Goal: Book appointment/travel/reservation

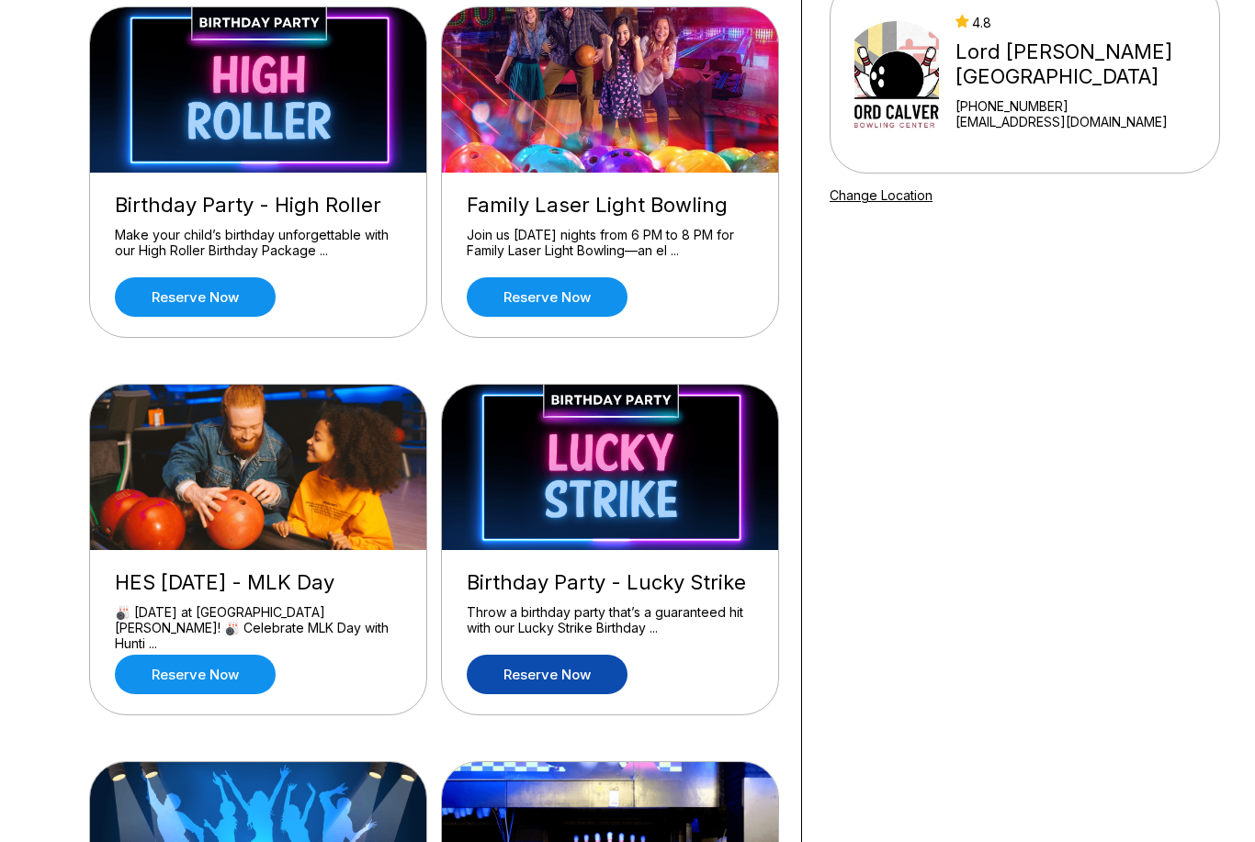
click at [571, 684] on link "Reserve now" at bounding box center [547, 676] width 161 height 40
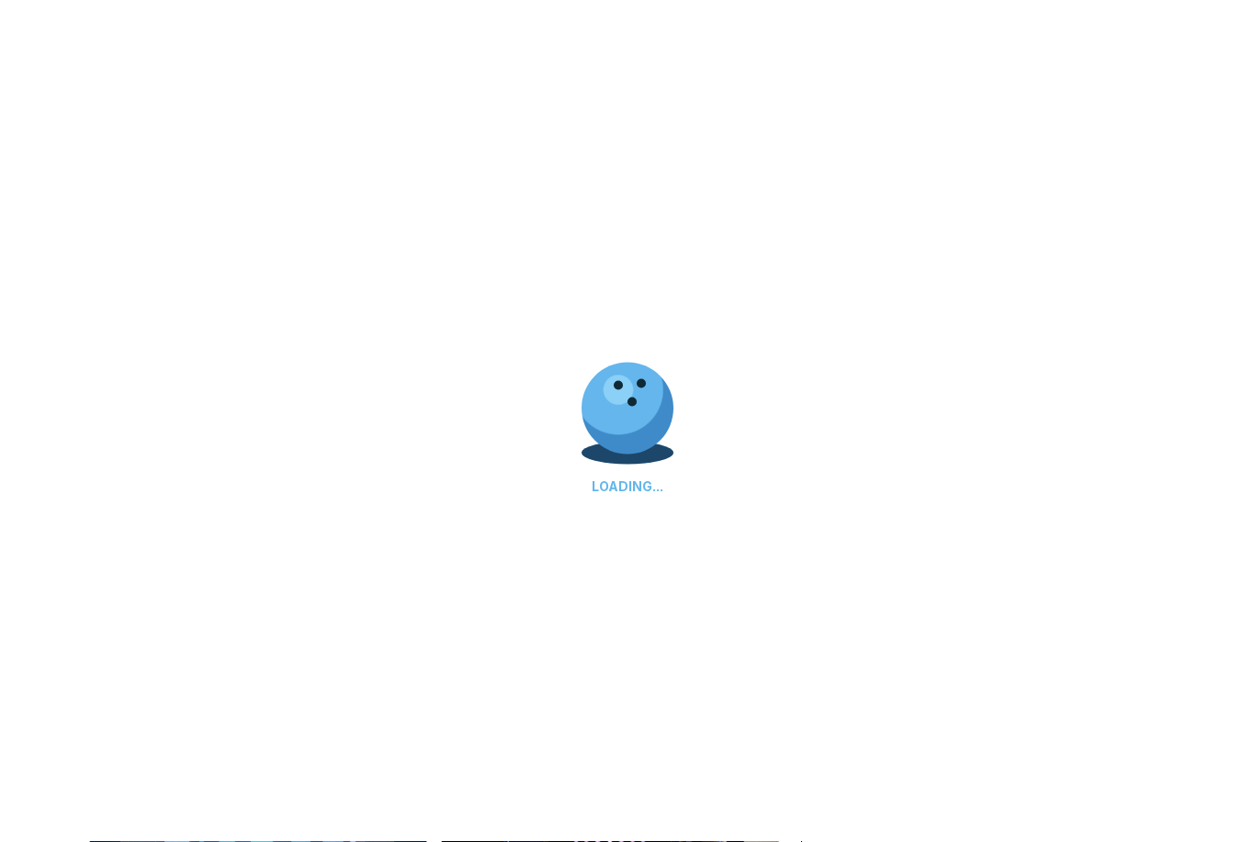
scroll to position [192, 0]
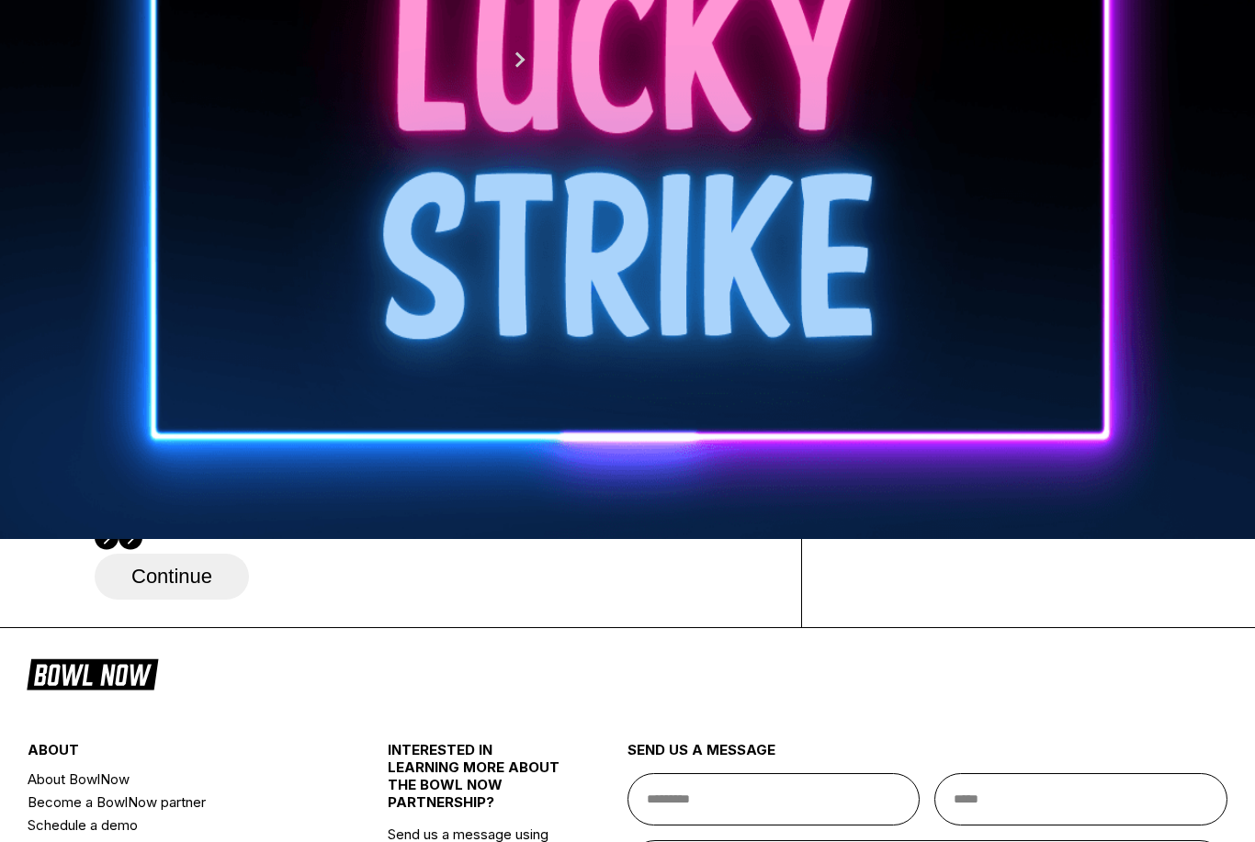
scroll to position [303, 0]
click at [535, 74] on button "Next Month" at bounding box center [519, 59] width 29 height 29
click at [528, 160] on div "13" at bounding box center [515, 147] width 25 height 25
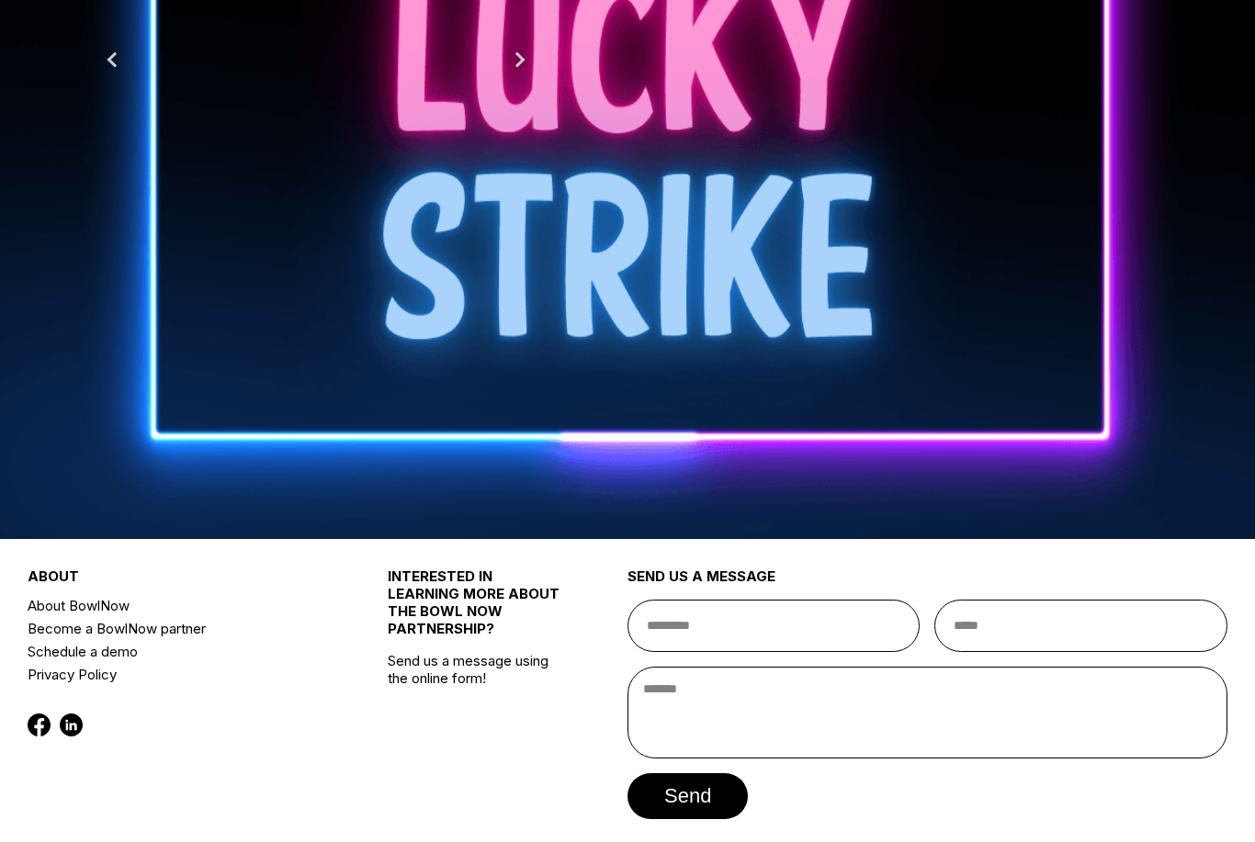
click at [181, 337] on button "3:00 PM" at bounding box center [138, 324] width 86 height 26
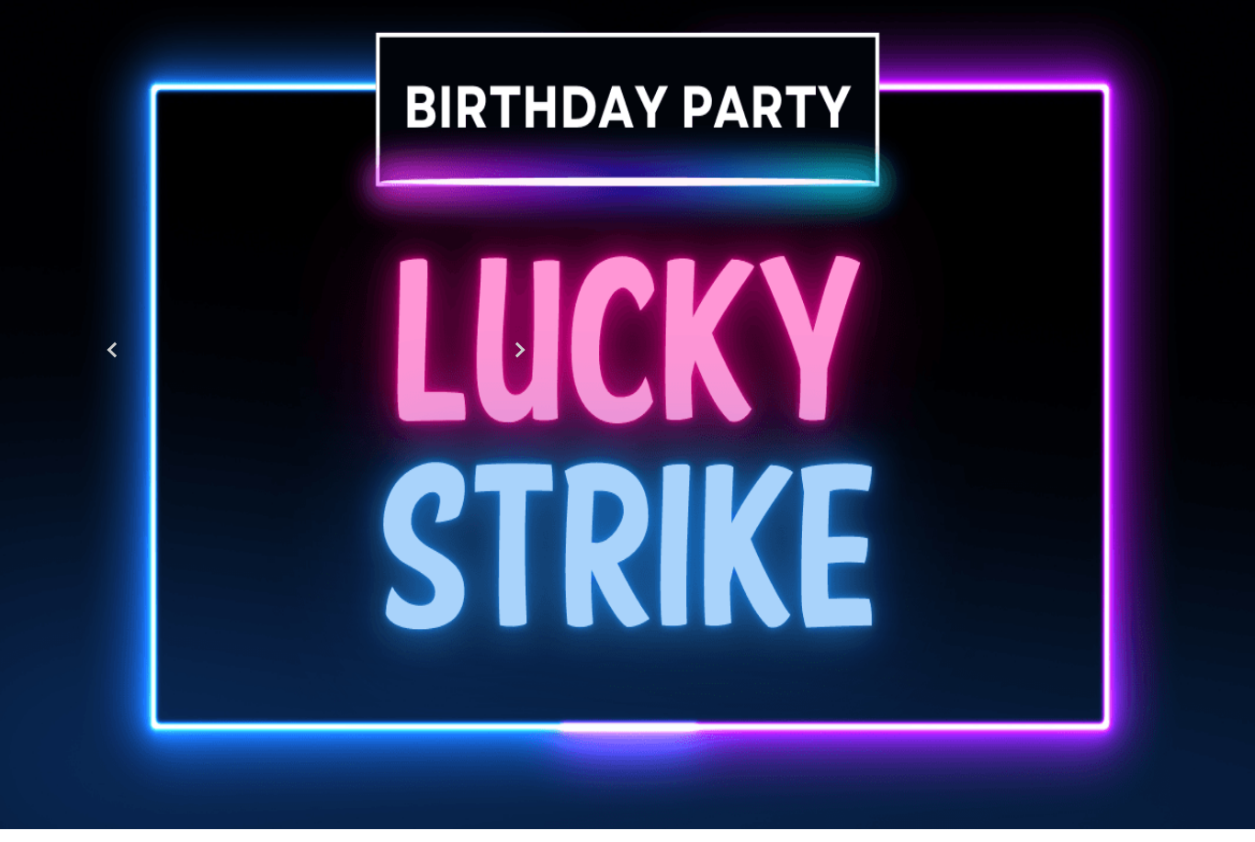
scroll to position [0, 0]
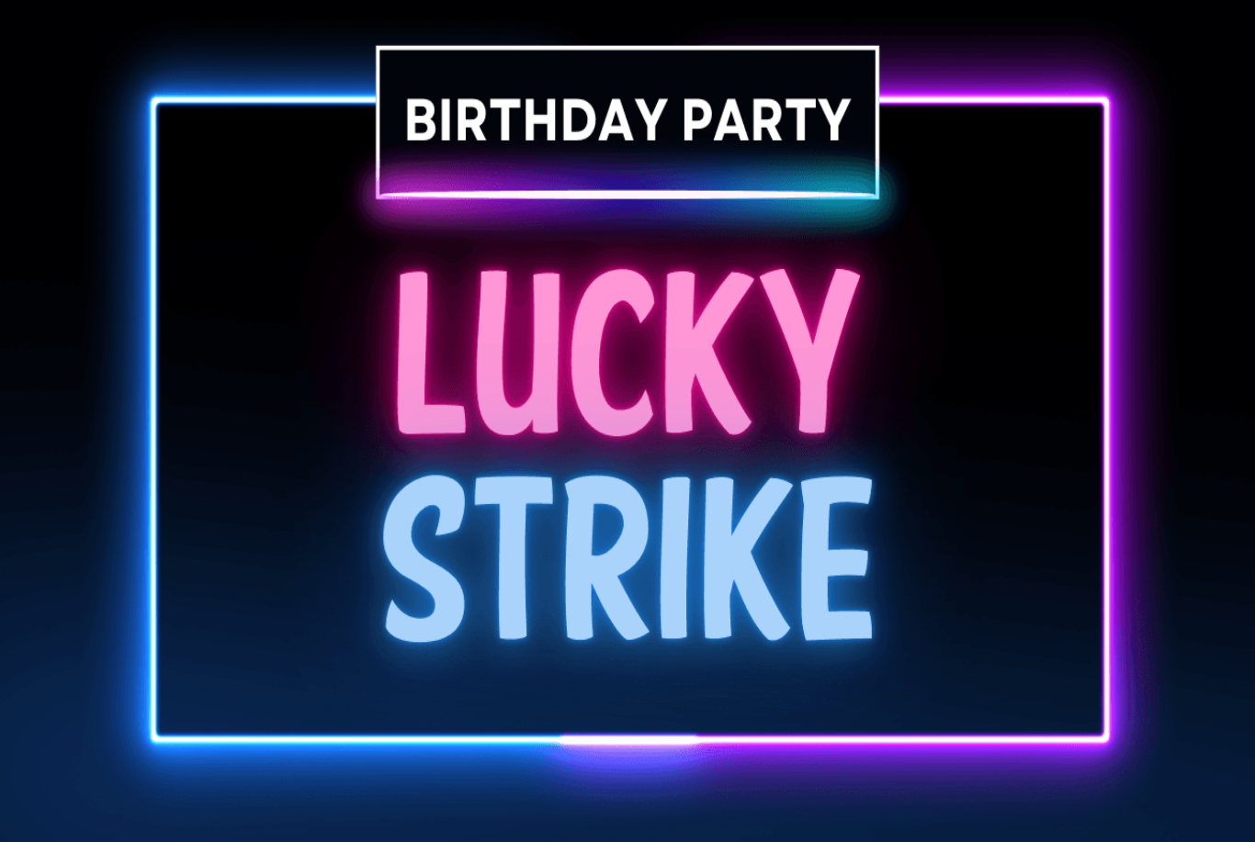
click at [170, 491] on link "Reserve now" at bounding box center [195, 489] width 161 height 40
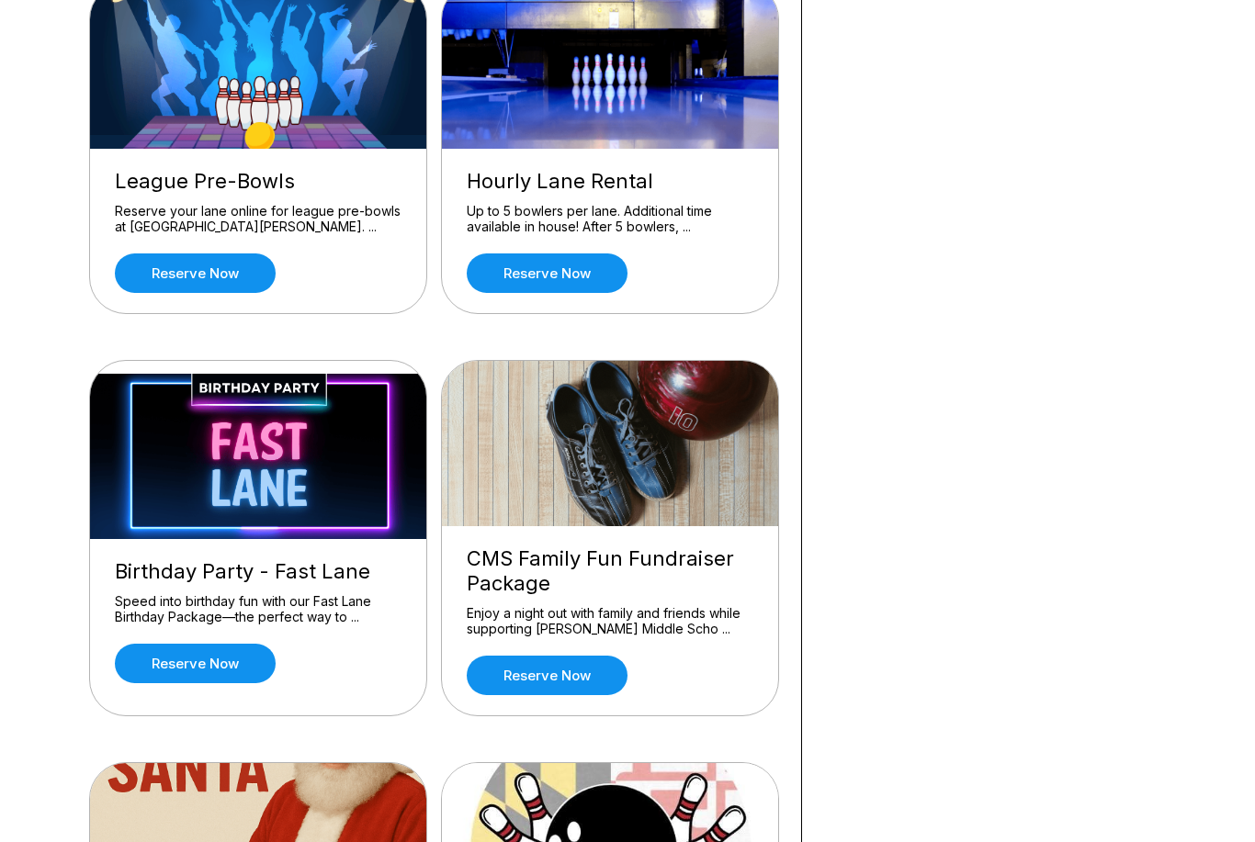
scroll to position [1038, 0]
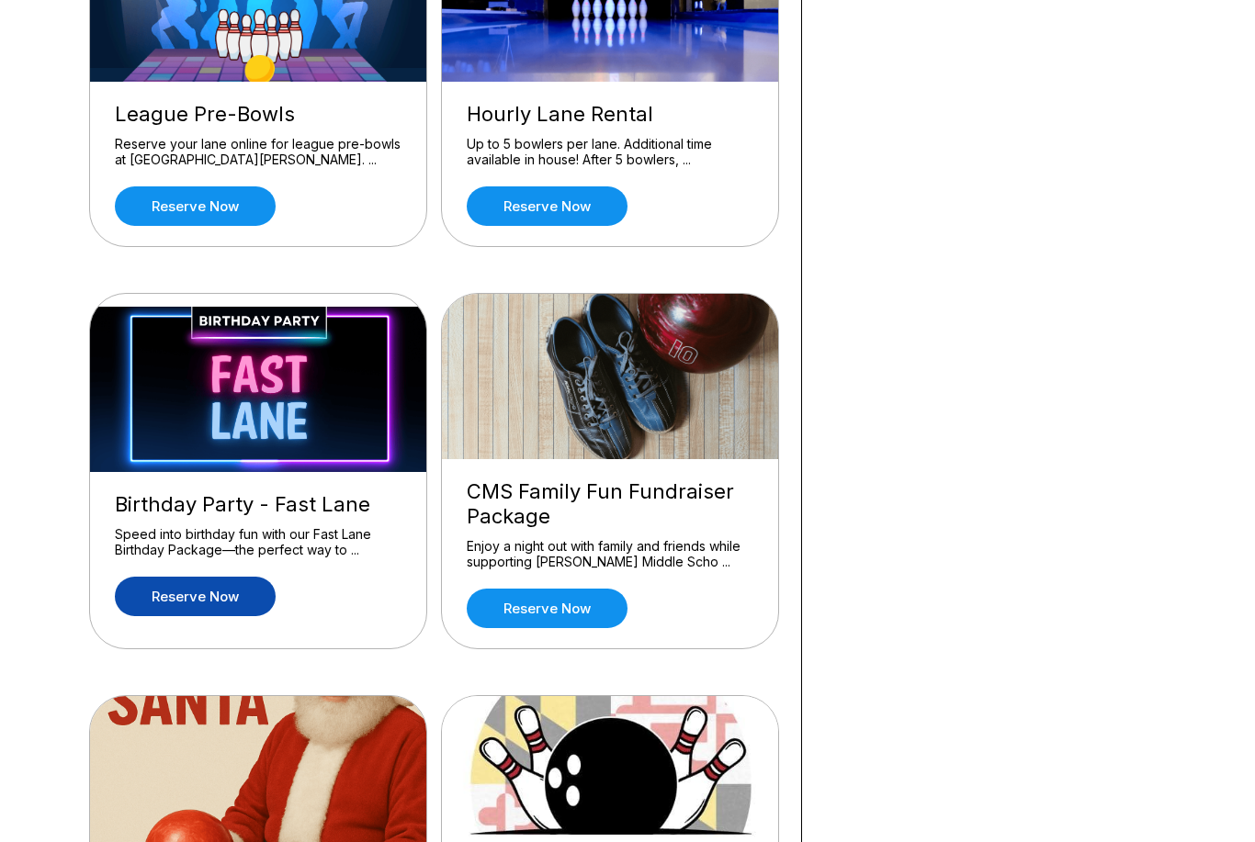
click at [167, 599] on link "Reserve now" at bounding box center [195, 597] width 161 height 40
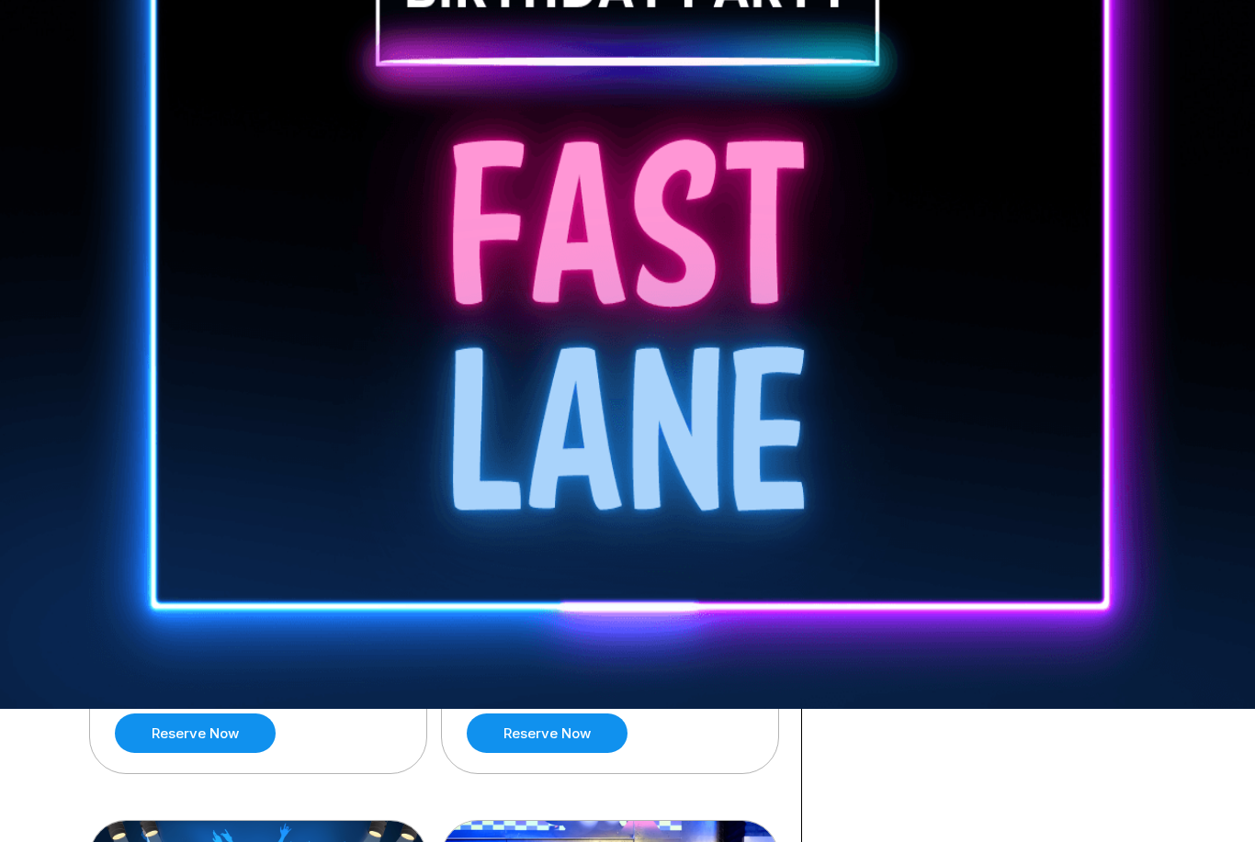
scroll to position [117, 0]
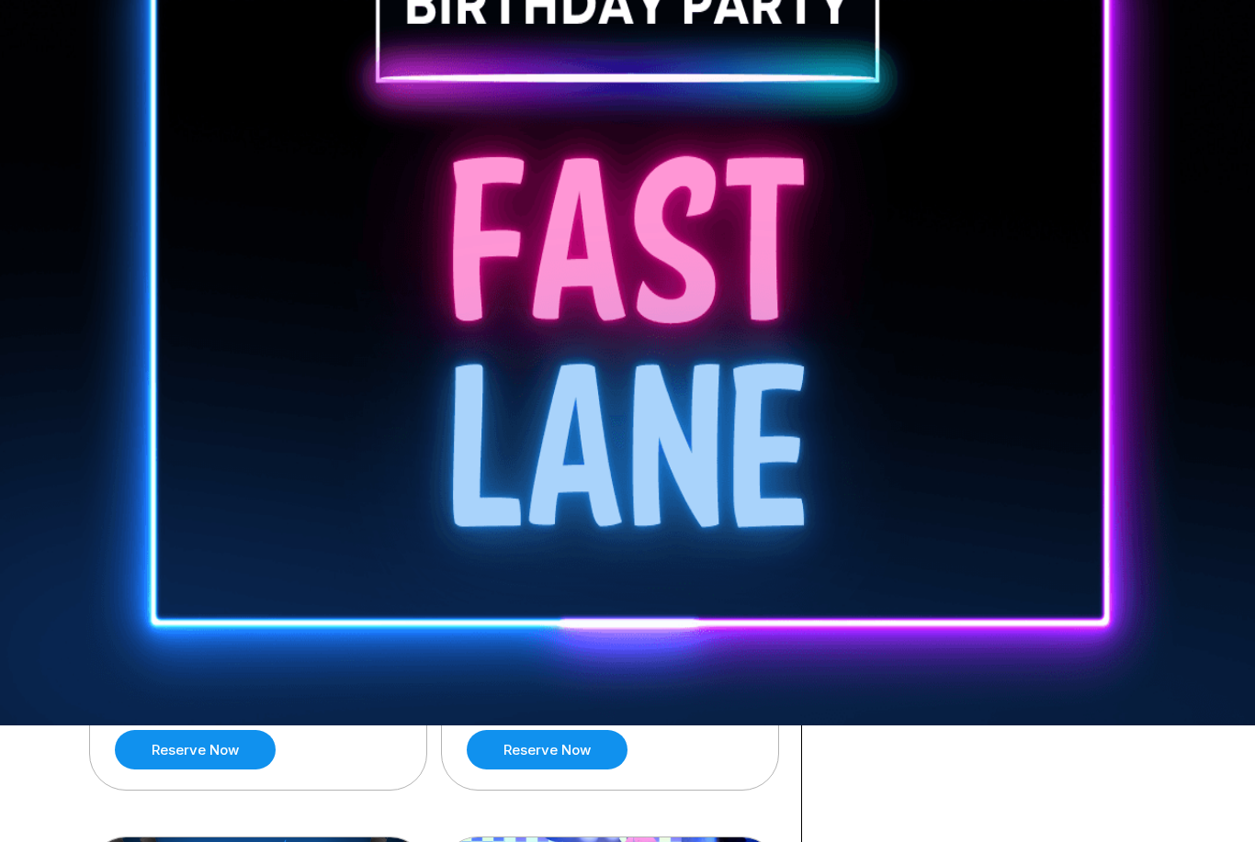
click at [141, 239] on img at bounding box center [259, 165] width 338 height 165
click at [182, 333] on div "Make your child’s birthday unforgettable with our High Roller Birthday Package …" at bounding box center [258, 318] width 287 height 32
click at [172, 379] on link "Reserve now" at bounding box center [195, 373] width 161 height 40
